Goal: Information Seeking & Learning: Learn about a topic

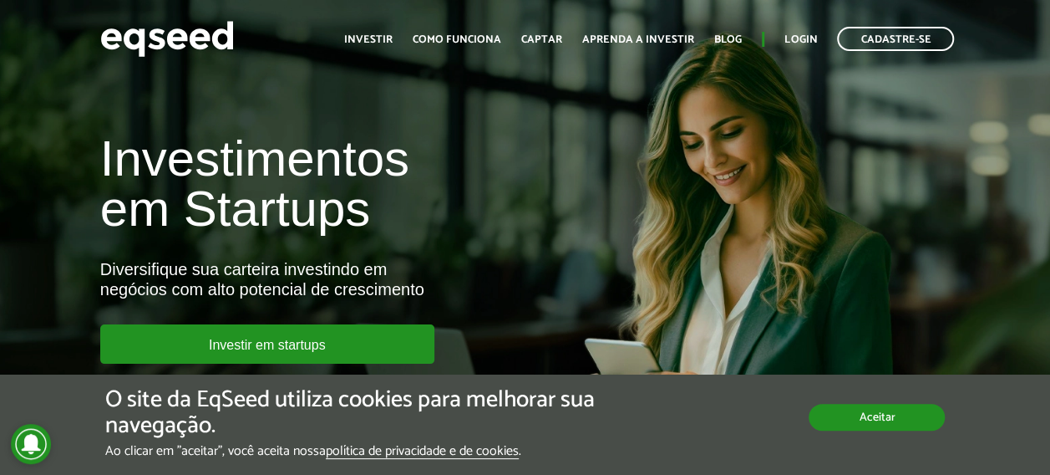
click at [864, 414] on button "Aceitar" at bounding box center [877, 417] width 136 height 27
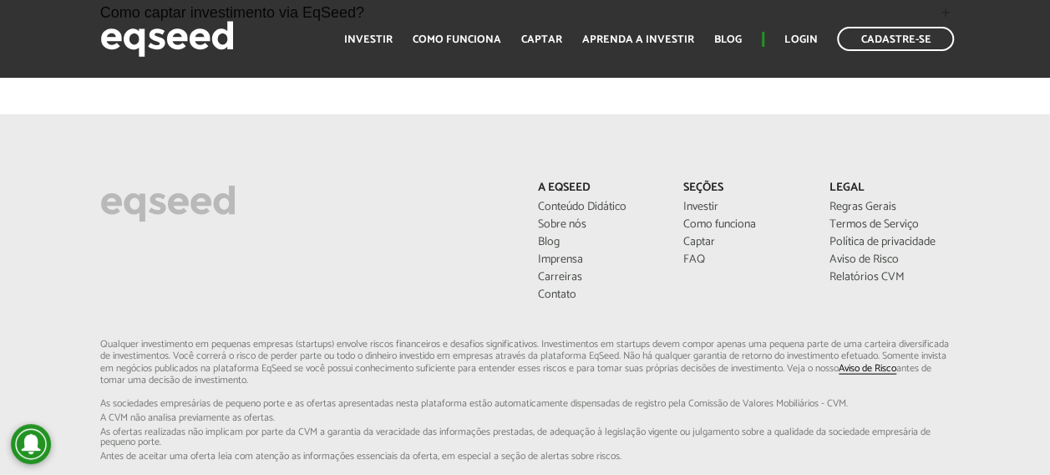
scroll to position [4849, 0]
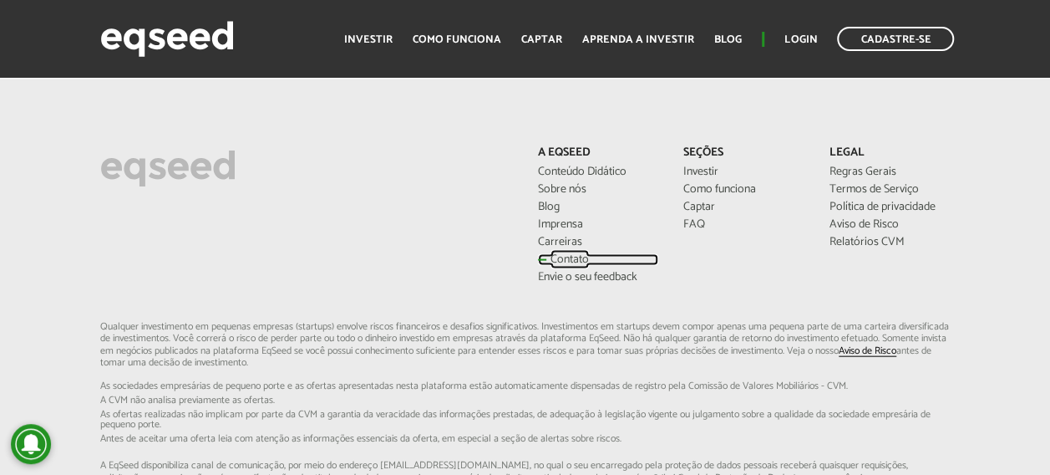
click at [548, 254] on link "Contato" at bounding box center [598, 260] width 121 height 12
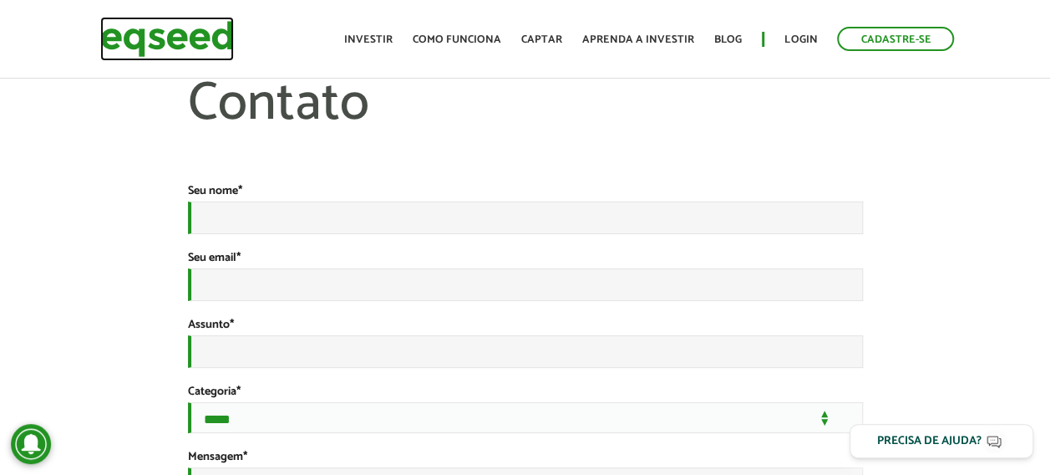
click at [165, 42] on img at bounding box center [167, 39] width 134 height 44
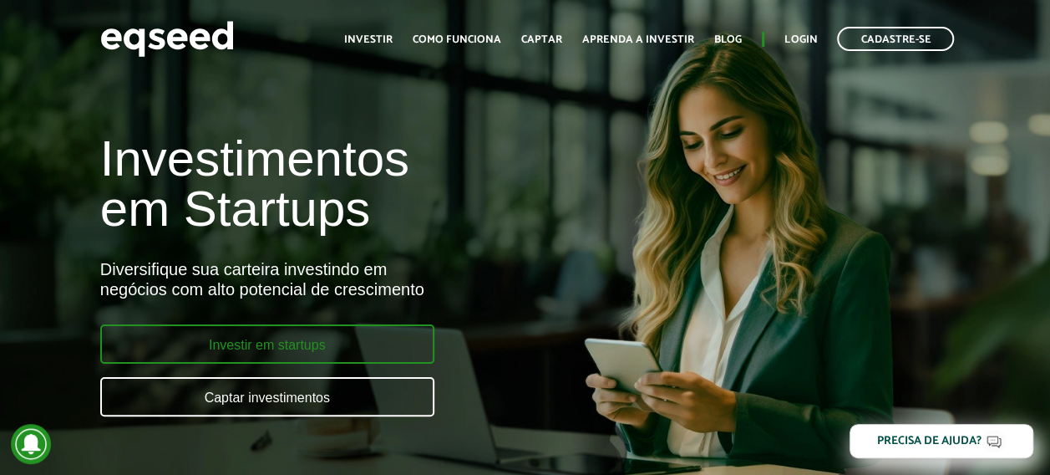
click at [324, 348] on link "Investir em startups" at bounding box center [267, 343] width 334 height 39
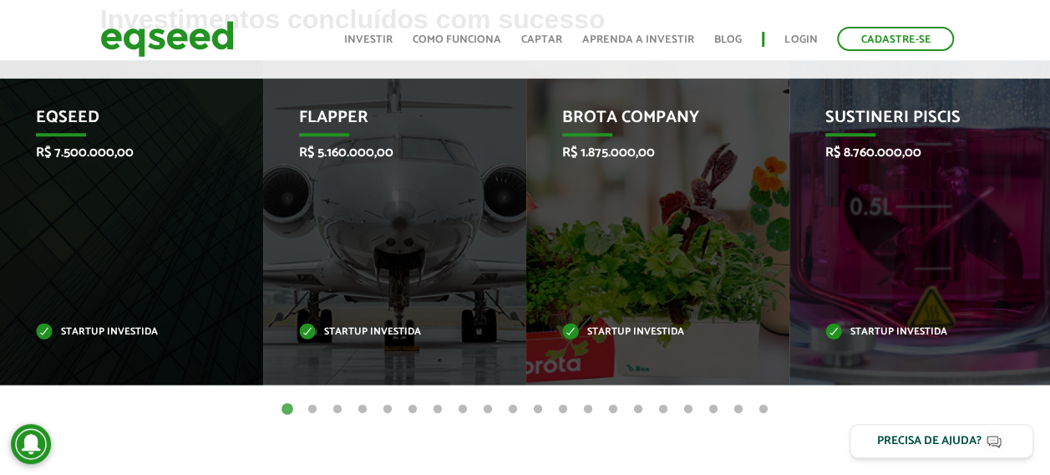
scroll to position [789, 0]
